Goal: Information Seeking & Learning: Learn about a topic

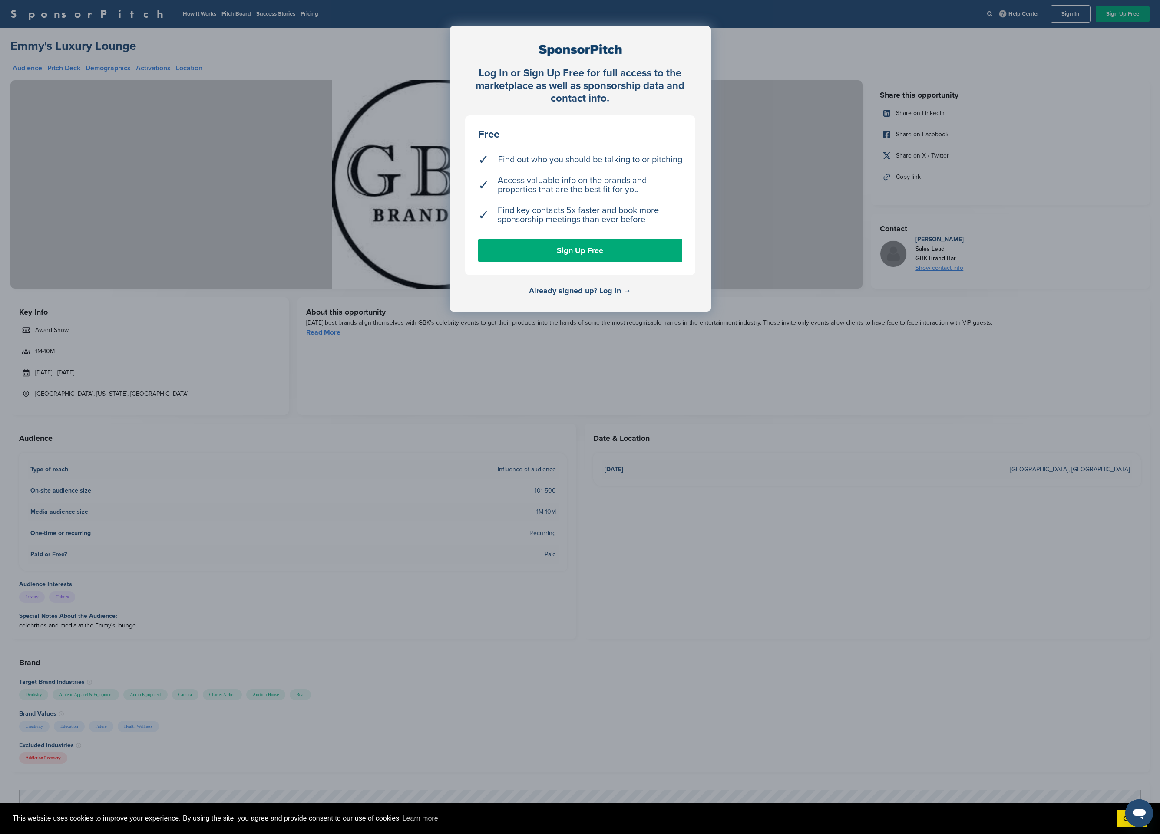
click at [348, 137] on div "Log In or Sign Up Free for full access to the marketplace as well as sponsorshi…" at bounding box center [580, 439] width 1160 height 878
click at [394, 16] on div "Log In or Sign Up Free for full access to the marketplace as well as sponsorshi…" at bounding box center [580, 439] width 1160 height 878
click at [388, 37] on div "Log In or Sign Up Free for full access to the marketplace as well as sponsorshi…" at bounding box center [580, 439] width 1160 height 878
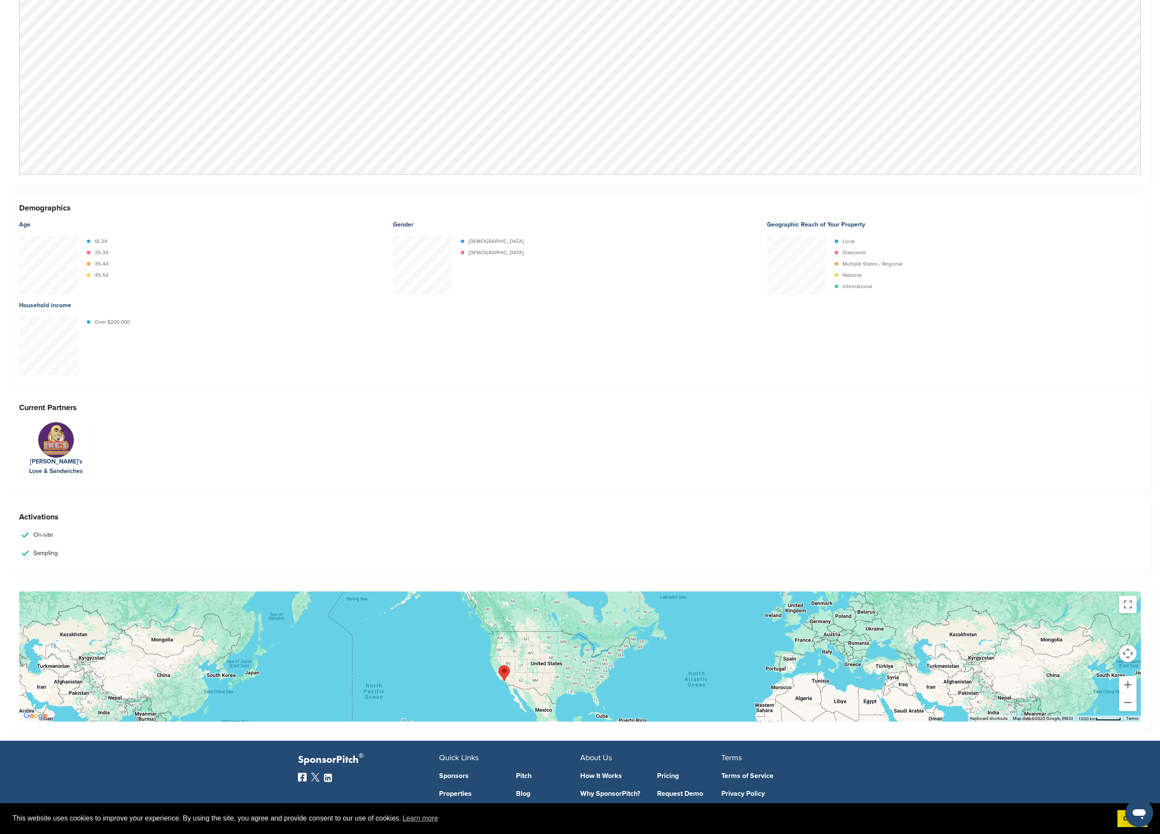
scroll to position [970, 0]
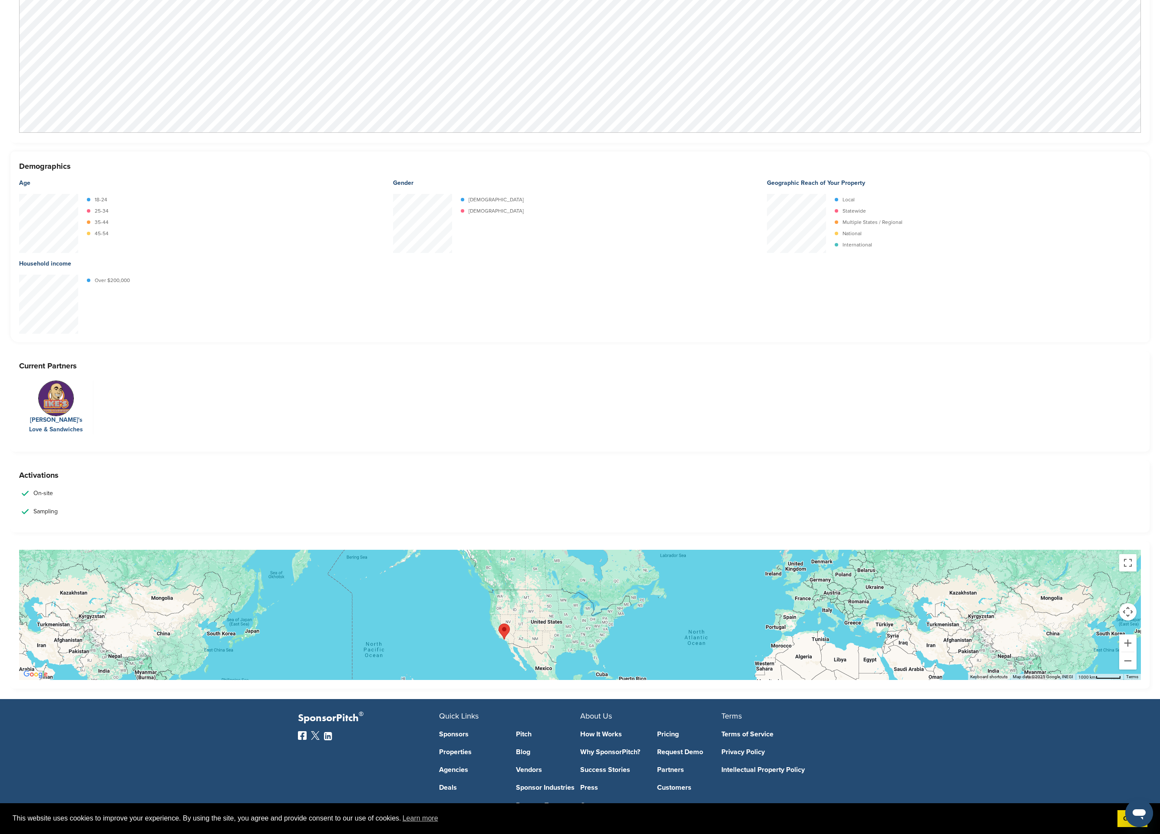
click at [62, 404] on img at bounding box center [56, 399] width 36 height 36
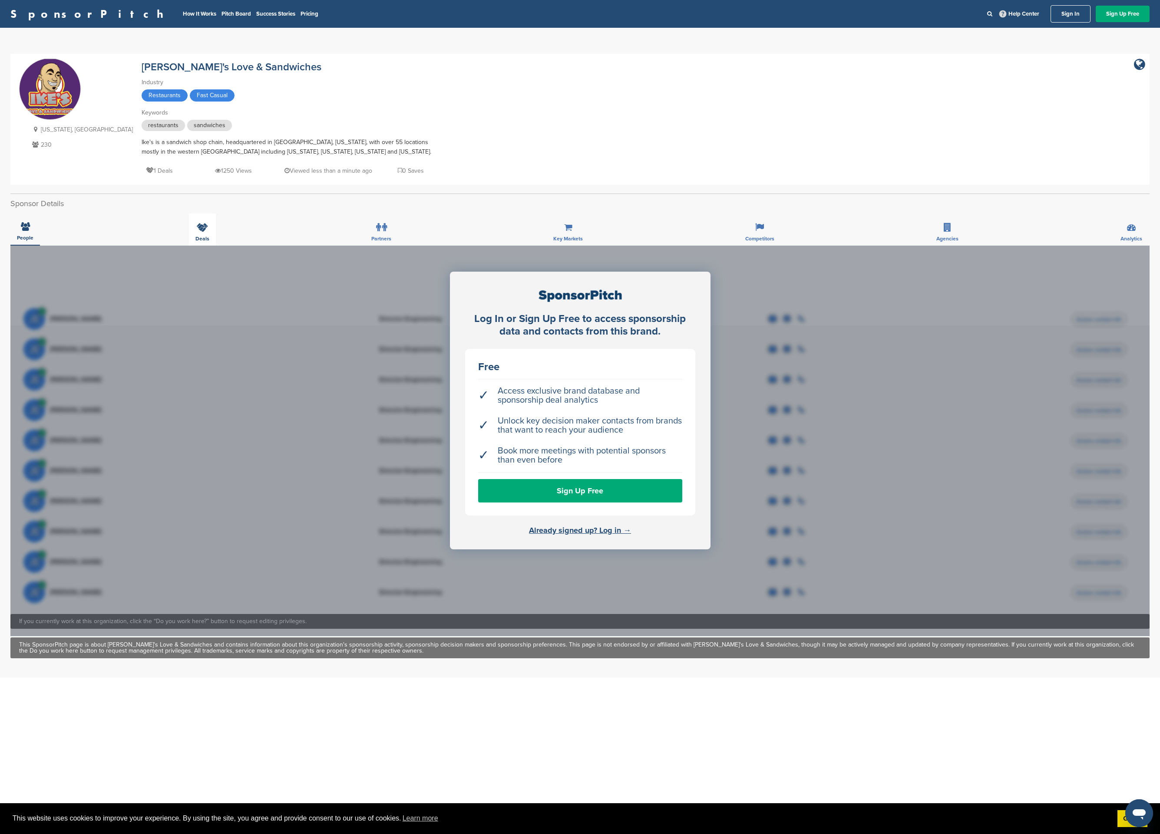
click at [199, 228] on icon at bounding box center [202, 227] width 11 height 9
click at [382, 236] on span "Partners" at bounding box center [381, 238] width 20 height 5
click at [256, 12] on link "Success Stories" at bounding box center [275, 13] width 39 height 7
